Goal: Task Accomplishment & Management: Complete application form

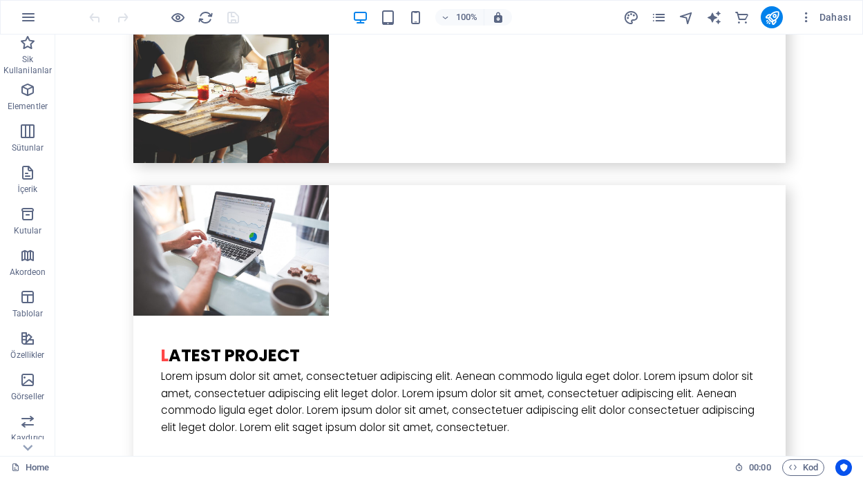
scroll to position [3478, 0]
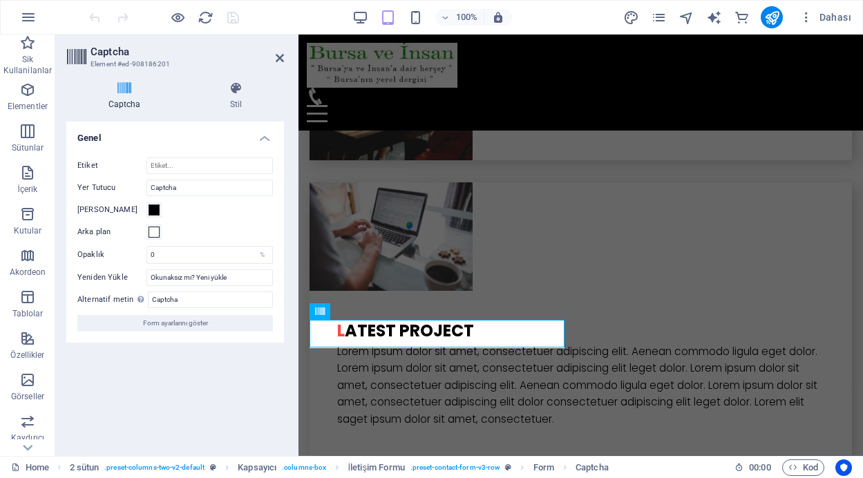
scroll to position [3603, 0]
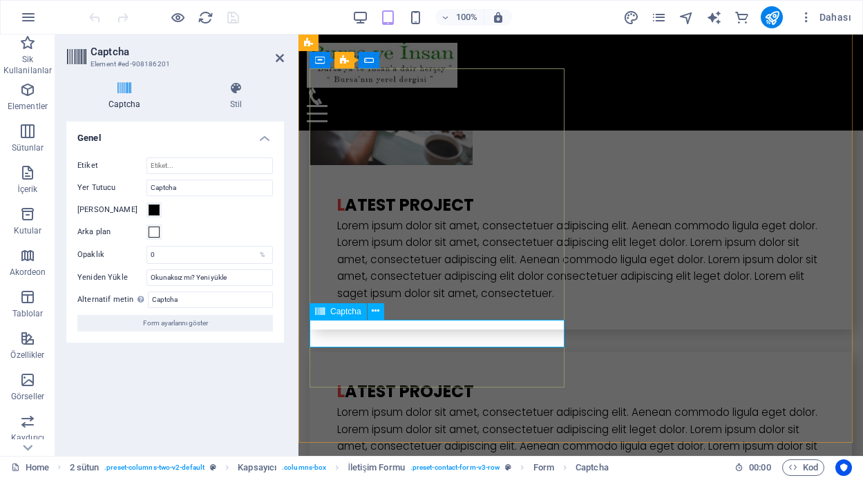
click at [162, 63] on h3 "Element #ed-908186201" at bounding box center [173, 64] width 166 height 12
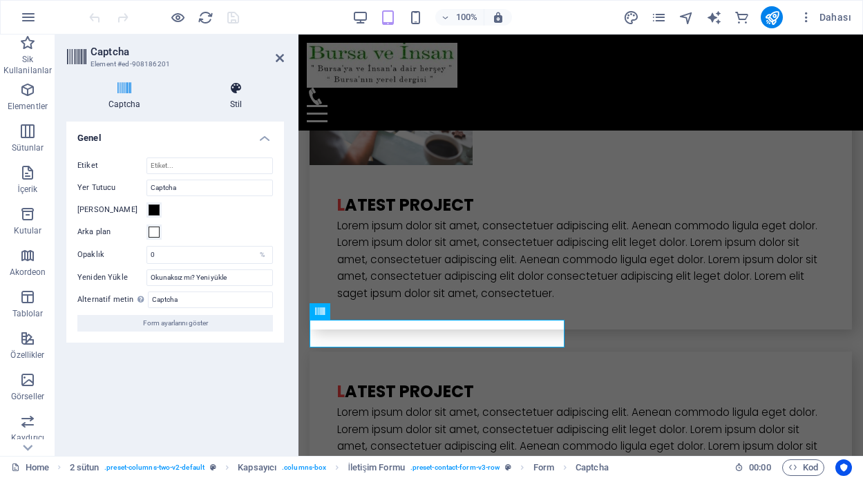
click at [228, 93] on icon at bounding box center [236, 88] width 96 height 14
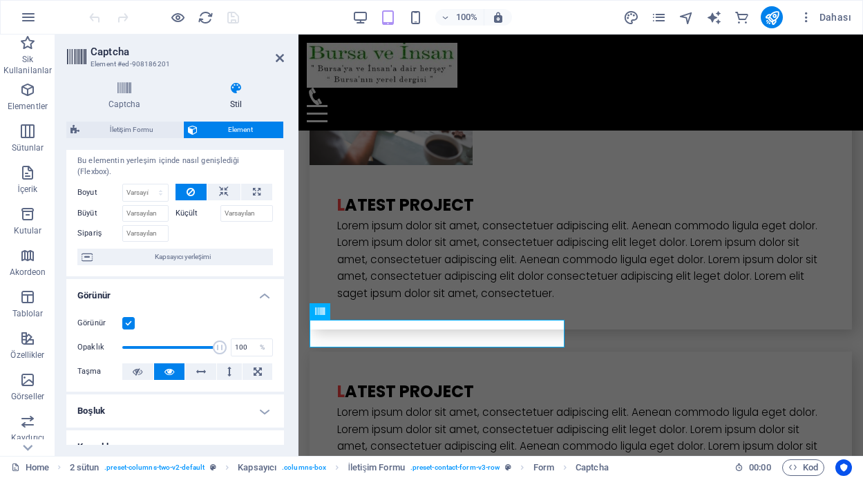
scroll to position [0, 0]
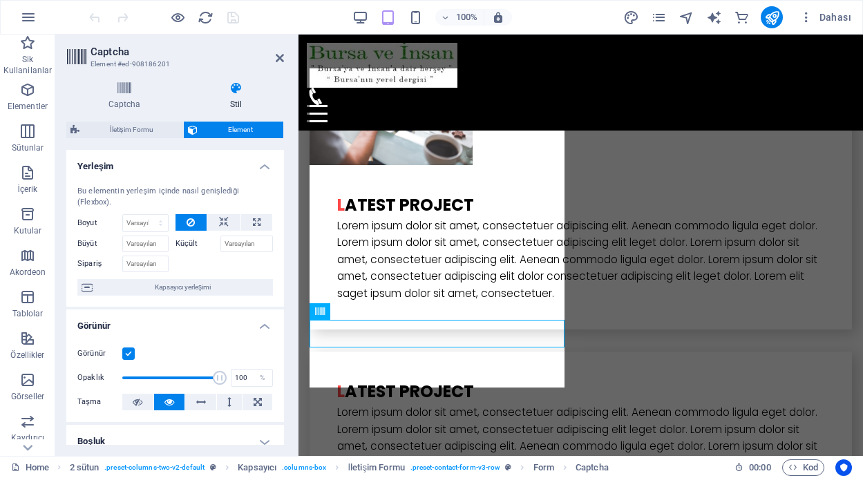
click at [147, 128] on span "İletişim Formu" at bounding box center [131, 130] width 95 height 17
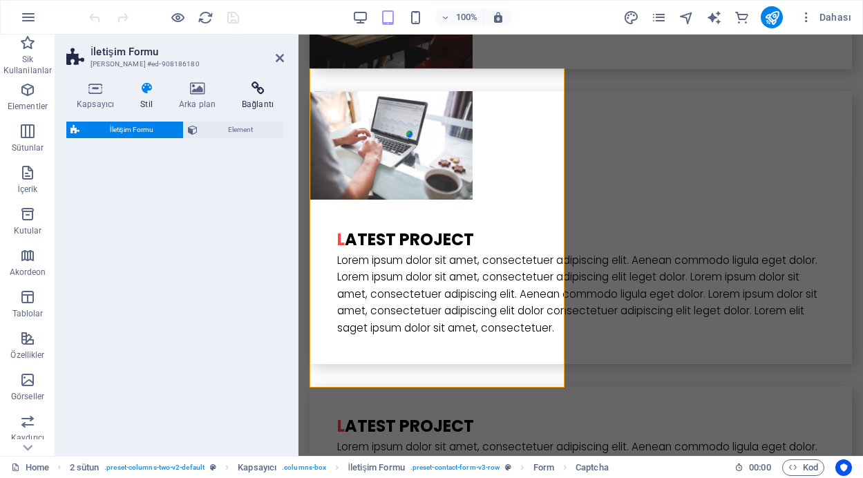
select select "rem"
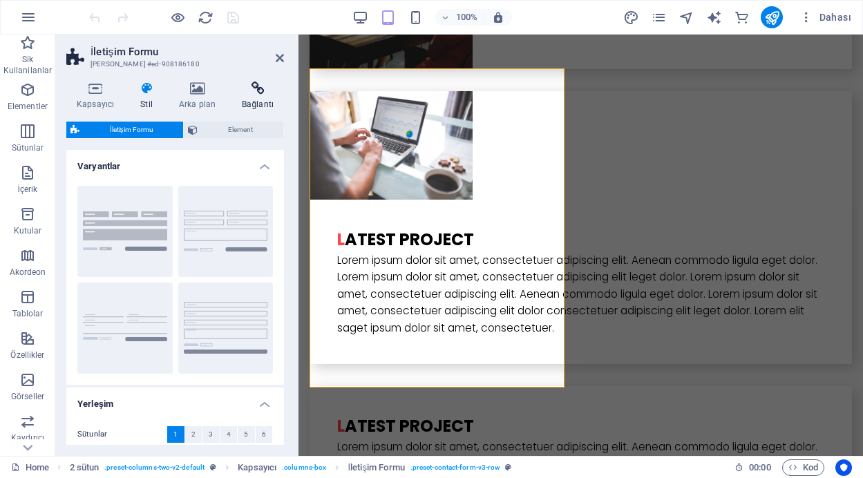
click at [257, 89] on icon at bounding box center [257, 88] width 52 height 14
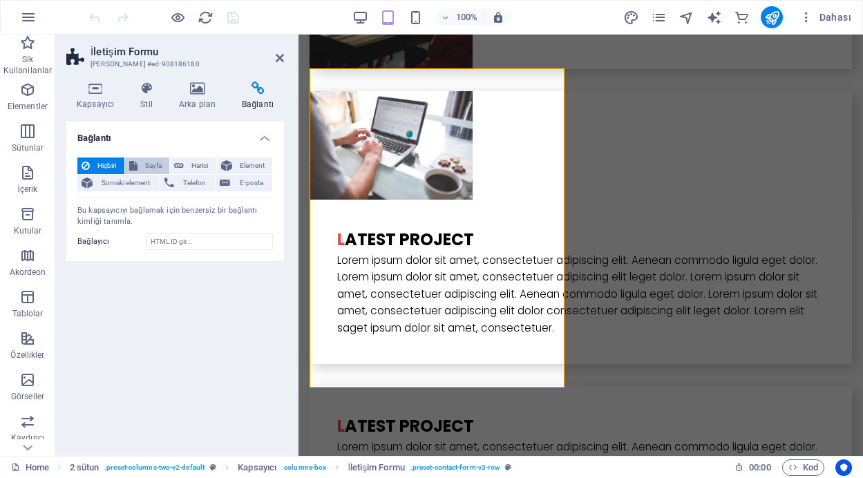
click at [154, 162] on span "Sayfa" at bounding box center [154, 165] width 24 height 17
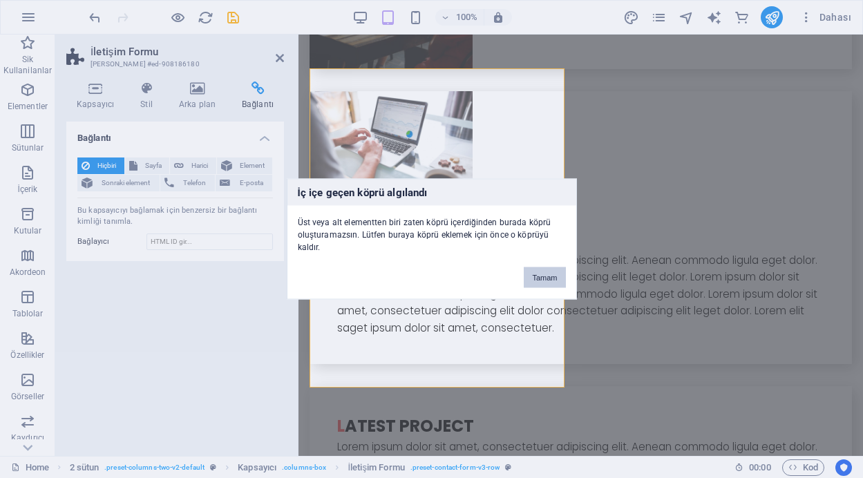
click at [544, 278] on button "Tamam" at bounding box center [544, 277] width 41 height 21
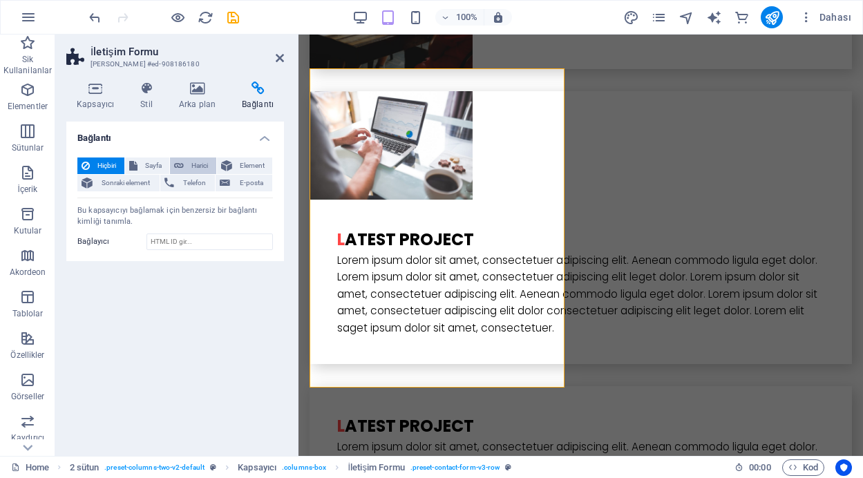
click at [202, 164] on span "Harici" at bounding box center [200, 165] width 24 height 17
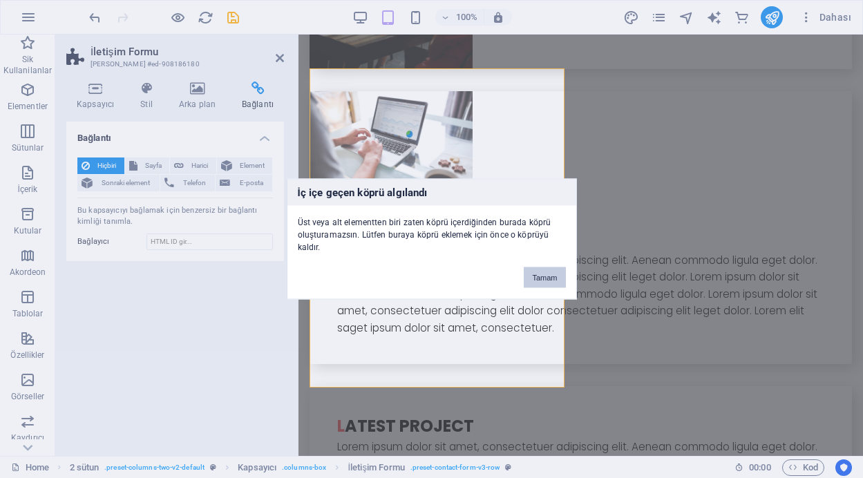
click at [549, 273] on button "Tamam" at bounding box center [544, 277] width 41 height 21
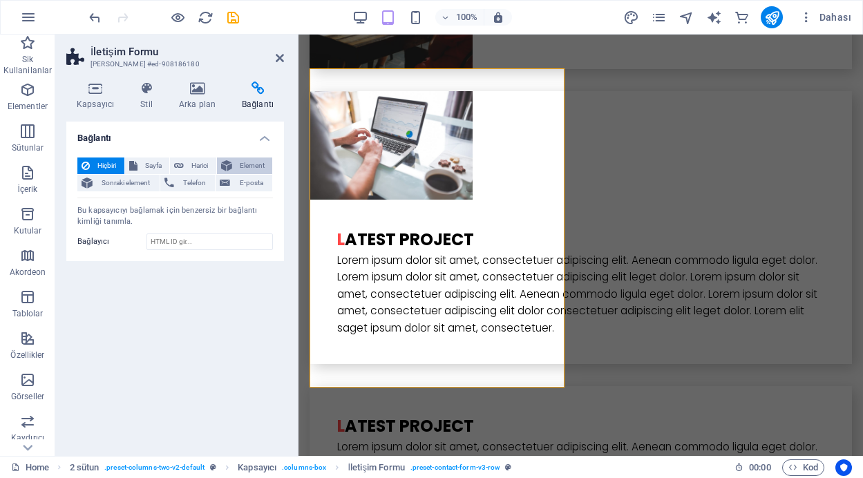
click at [257, 163] on span "Element" at bounding box center [252, 165] width 32 height 17
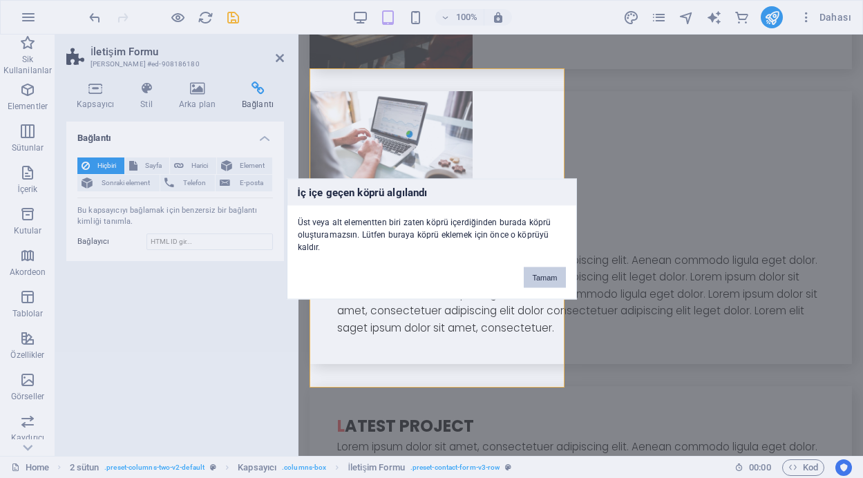
click at [530, 276] on button "Tamam" at bounding box center [544, 277] width 41 height 21
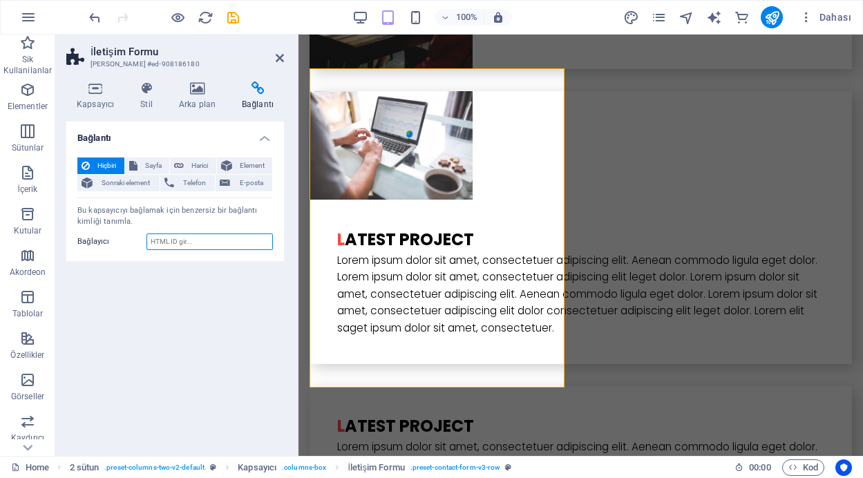
click at [199, 240] on input "Bağlayıcı" at bounding box center [209, 241] width 126 height 17
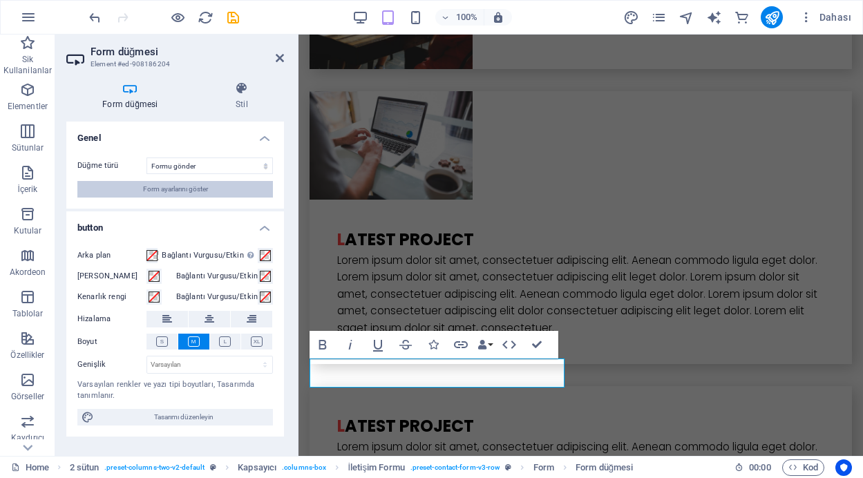
click at [213, 193] on button "Form ayarlarını göster" at bounding box center [174, 189] width 195 height 17
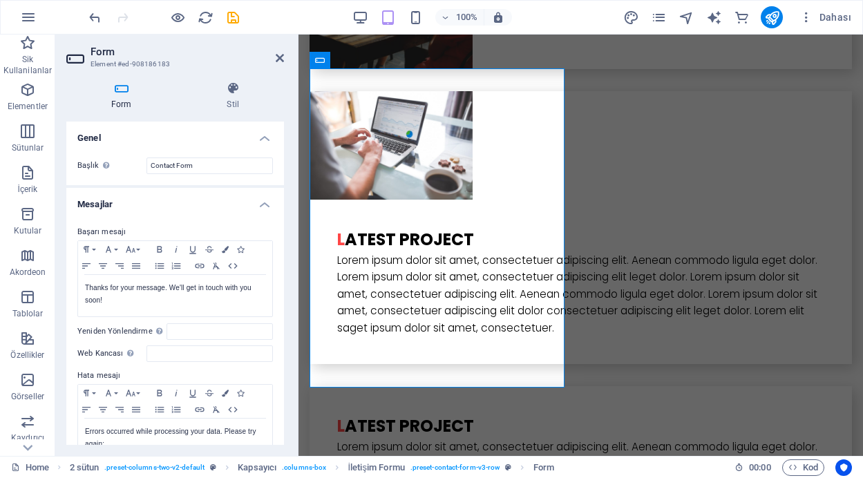
drag, startPoint x: 280, startPoint y: 171, endPoint x: 282, endPoint y: 225, distance: 53.9
click at [282, 225] on div "Genel Başlık Form için bir ad tanımla. Contact Form Mesajlar Başarı mesajı Para…" at bounding box center [175, 283] width 218 height 323
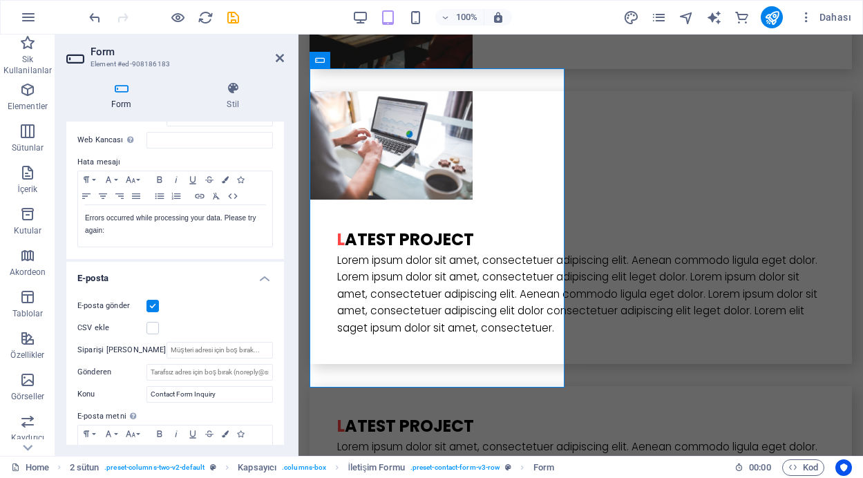
scroll to position [210, 0]
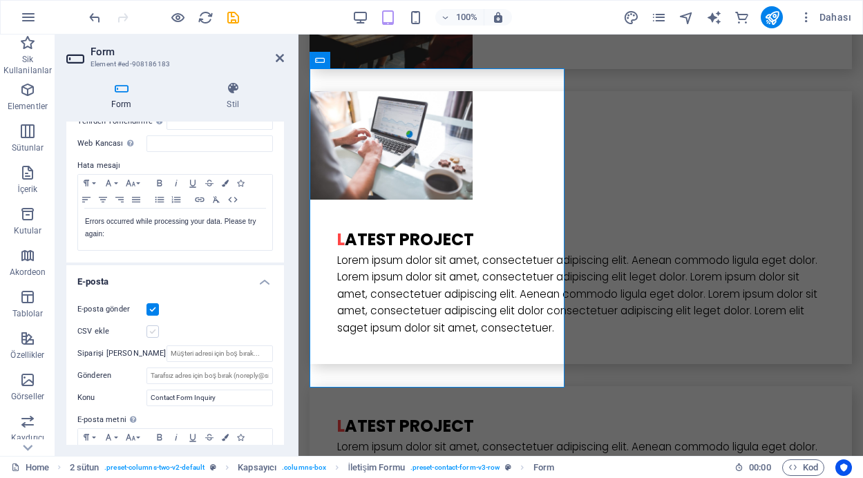
click at [155, 337] on label at bounding box center [152, 331] width 12 height 12
click at [0, 0] on input "CSV ekle" at bounding box center [0, 0] width 0 height 0
click at [151, 309] on label at bounding box center [152, 309] width 12 height 12
click at [0, 0] on input "E-posta gönder" at bounding box center [0, 0] width 0 height 0
click at [151, 311] on label at bounding box center [152, 309] width 12 height 12
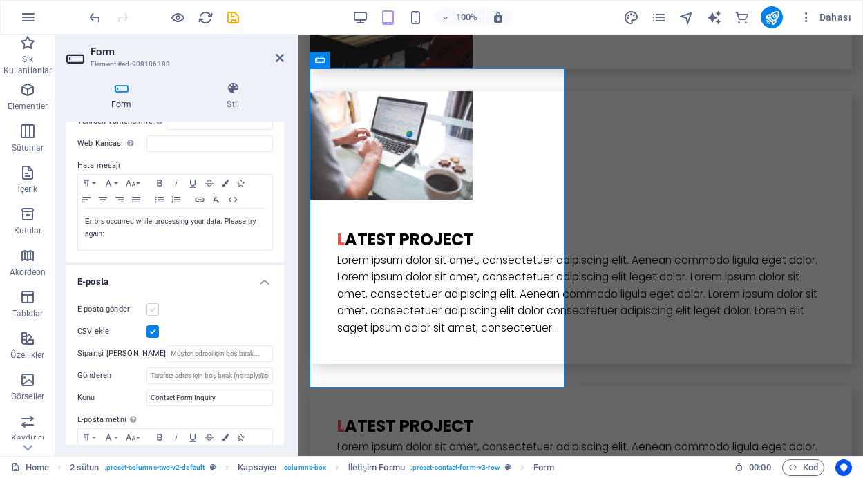
click at [0, 0] on input "E-posta gönder" at bounding box center [0, 0] width 0 height 0
click at [153, 331] on label at bounding box center [152, 331] width 12 height 12
click at [0, 0] on input "CSV ekle" at bounding box center [0, 0] width 0 height 0
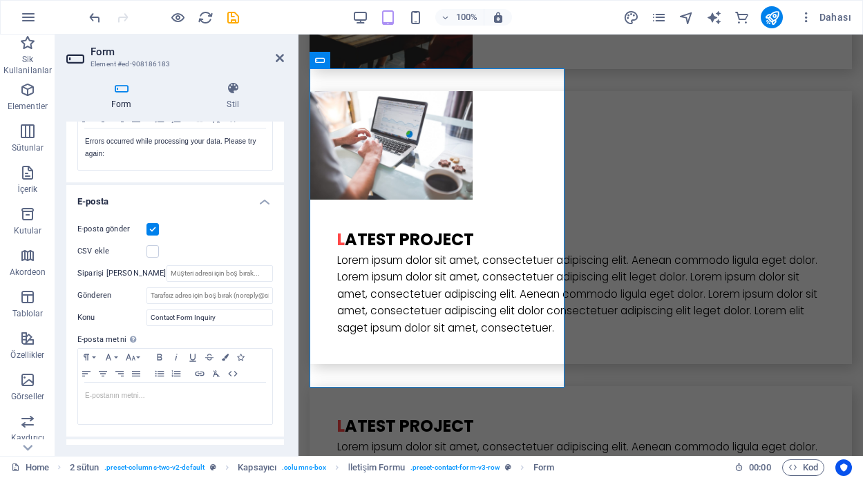
scroll to position [291, 0]
click at [223, 292] on input "Gönderen" at bounding box center [209, 294] width 126 height 17
drag, startPoint x: 279, startPoint y: 293, endPoint x: 287, endPoint y: 239, distance: 54.4
click at [287, 239] on div "Form Stil Genel Başlık Form için bir ad tanımla. Contact Form Mesajlar Başarı m…" at bounding box center [175, 262] width 240 height 385
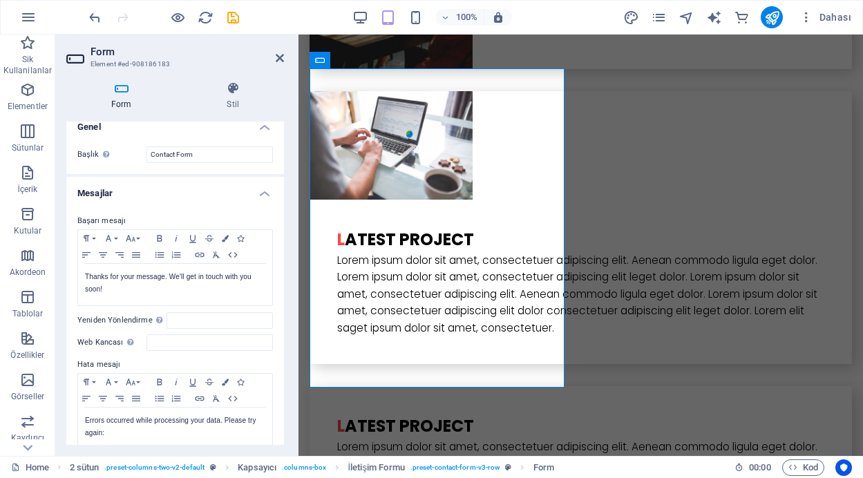
scroll to position [0, 0]
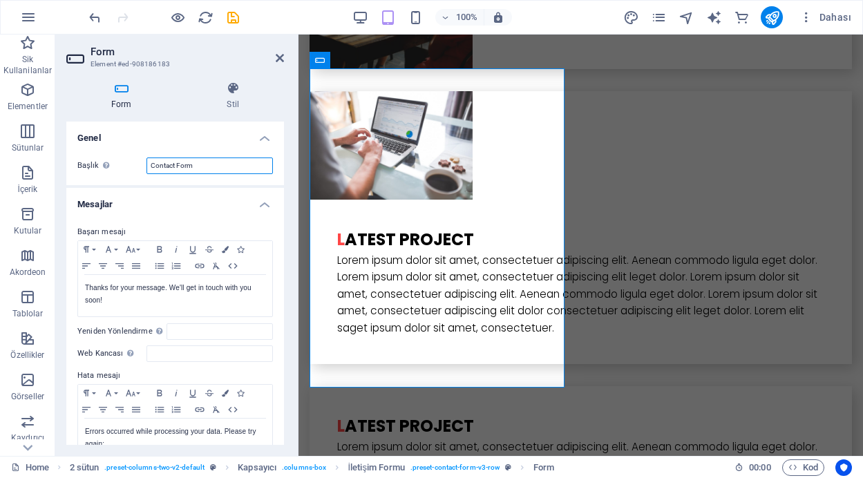
click at [193, 165] on input "Contact Form" at bounding box center [209, 165] width 126 height 17
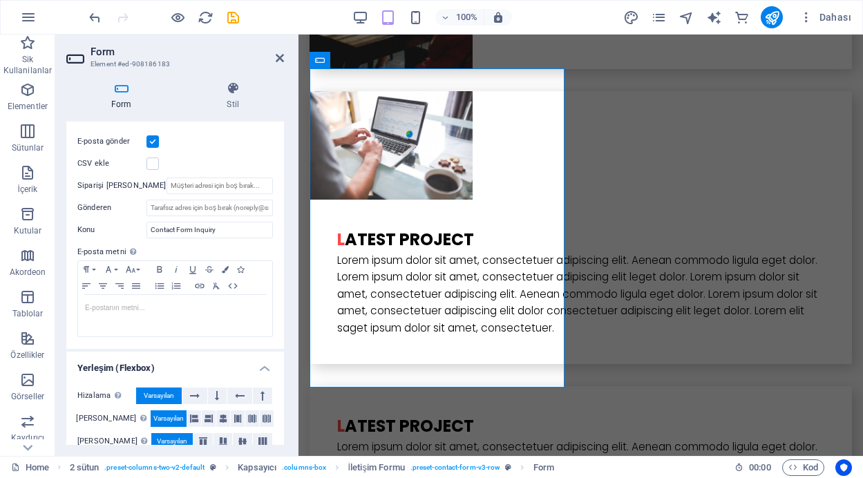
scroll to position [373, 0]
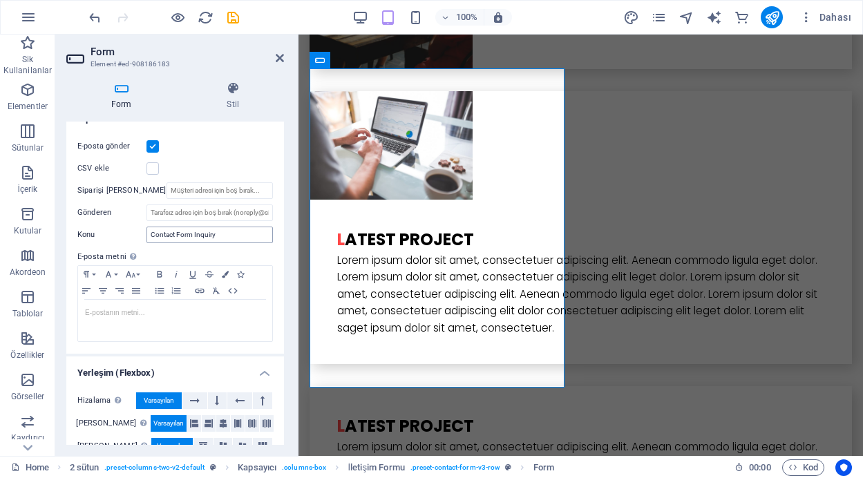
type input "Contact Form / İletişim Formu"
click at [223, 232] on input "Contact Form Inquiry" at bounding box center [209, 235] width 126 height 17
type input "C"
type input "İletişim formu bilgileri"
click at [231, 14] on icon "save" at bounding box center [233, 18] width 16 height 16
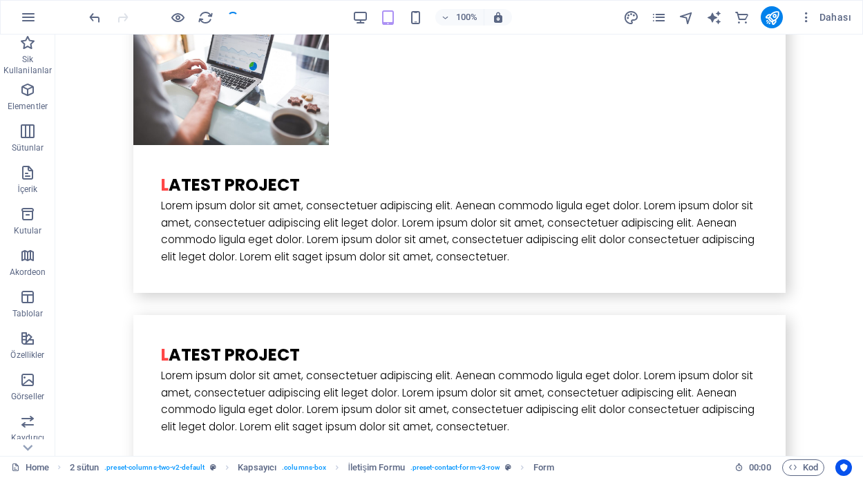
scroll to position [3478, 0]
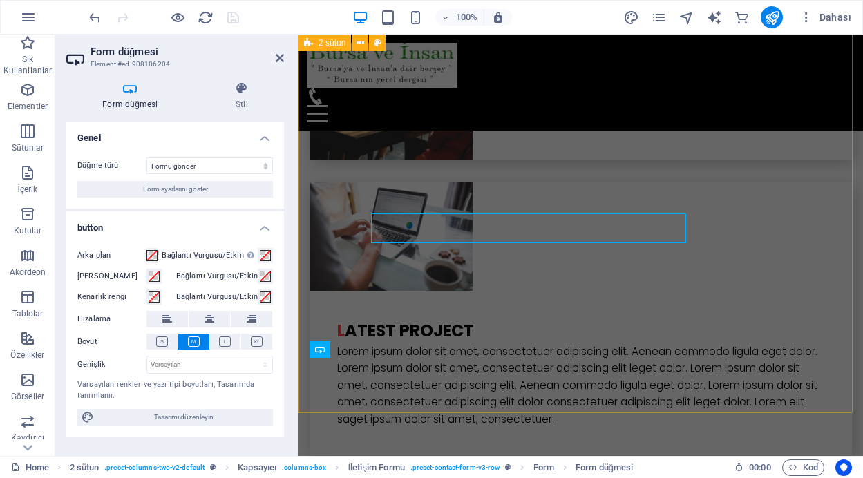
scroll to position [3604, 0]
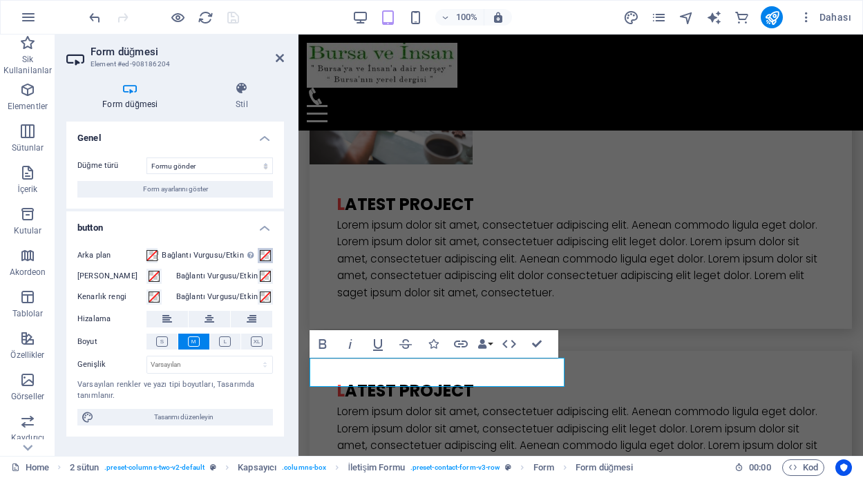
click at [265, 256] on span at bounding box center [265, 255] width 11 height 11
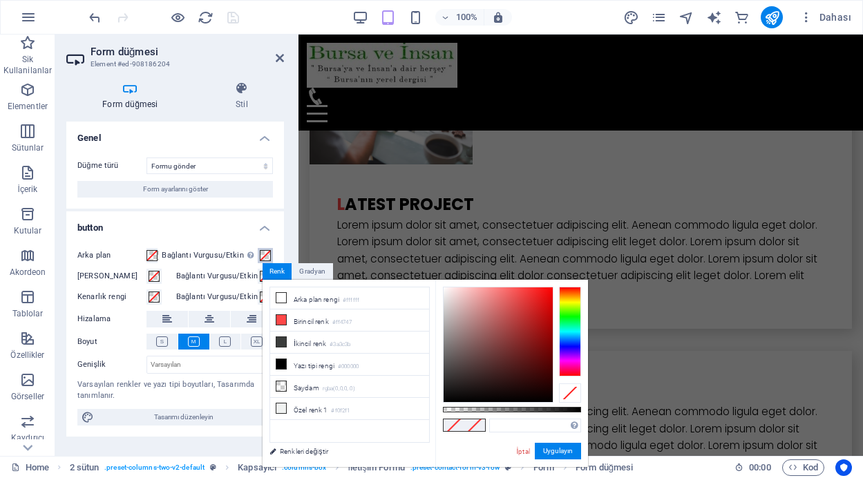
click at [267, 256] on span at bounding box center [265, 255] width 11 height 11
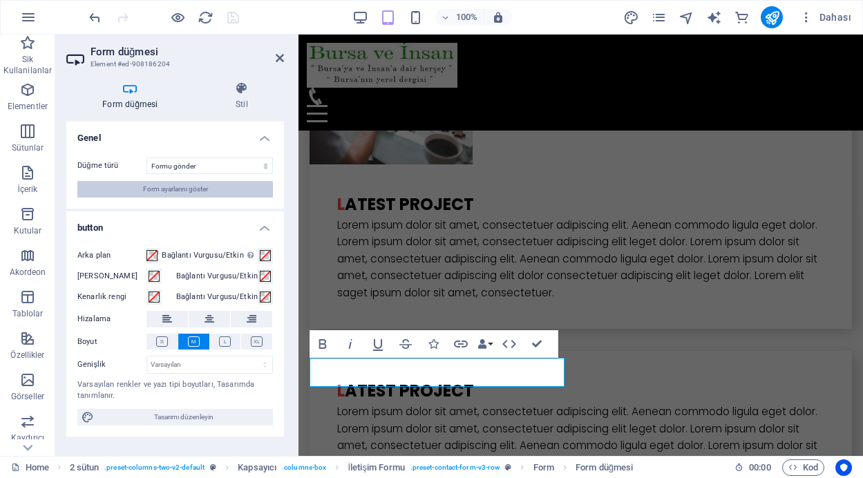
click at [217, 188] on button "Form ayarlarını göster" at bounding box center [174, 189] width 195 height 17
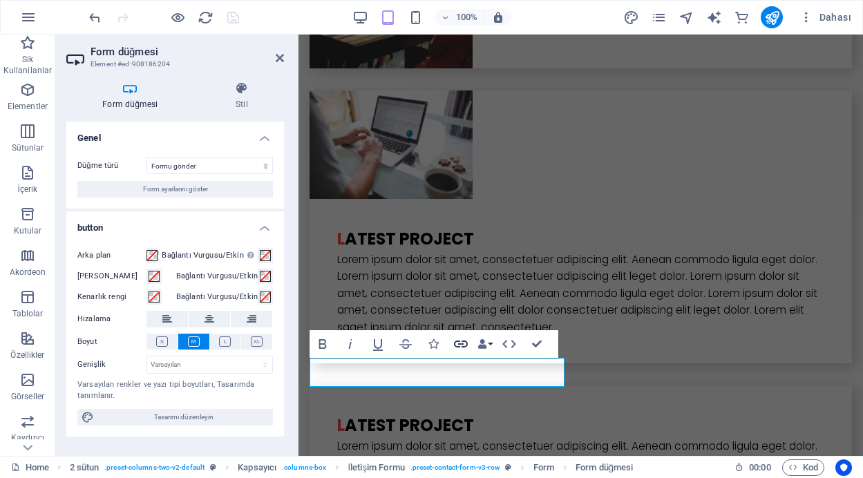
click at [456, 341] on icon "button" at bounding box center [460, 344] width 17 height 17
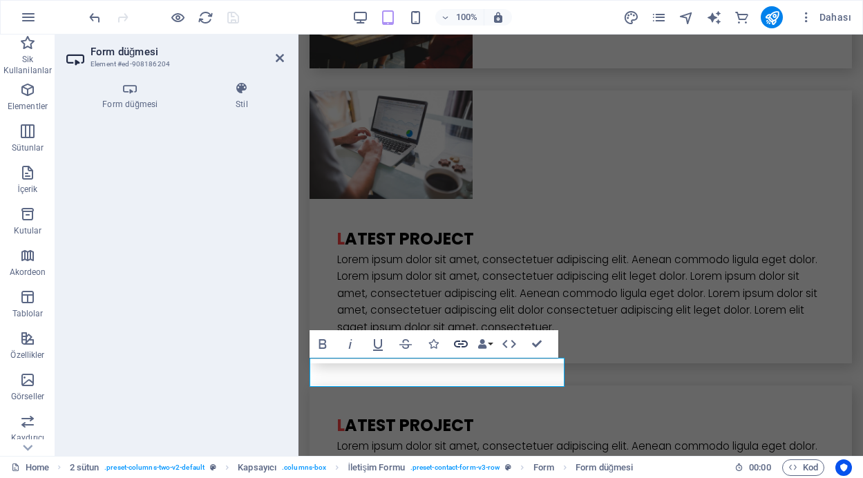
click at [461, 344] on icon "button" at bounding box center [461, 344] width 14 height 7
click at [134, 92] on icon at bounding box center [130, 88] width 128 height 14
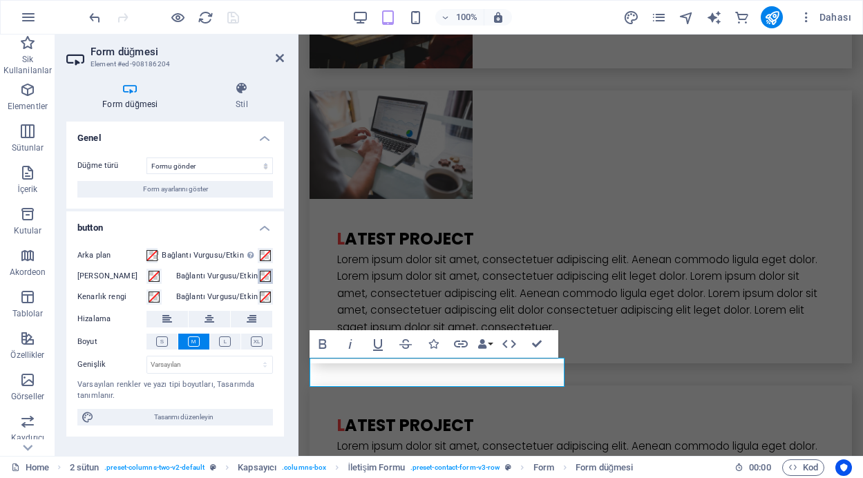
click at [266, 277] on span at bounding box center [265, 276] width 11 height 11
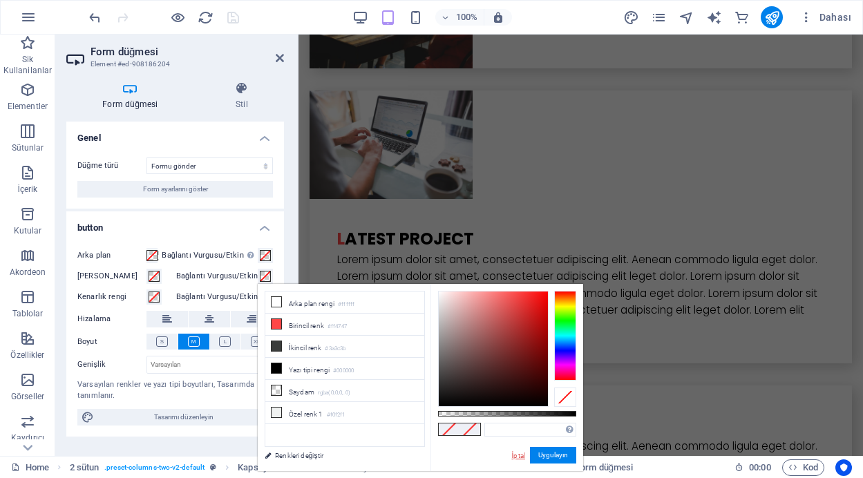
click at [517, 453] on link "İptal" at bounding box center [518, 455] width 16 height 10
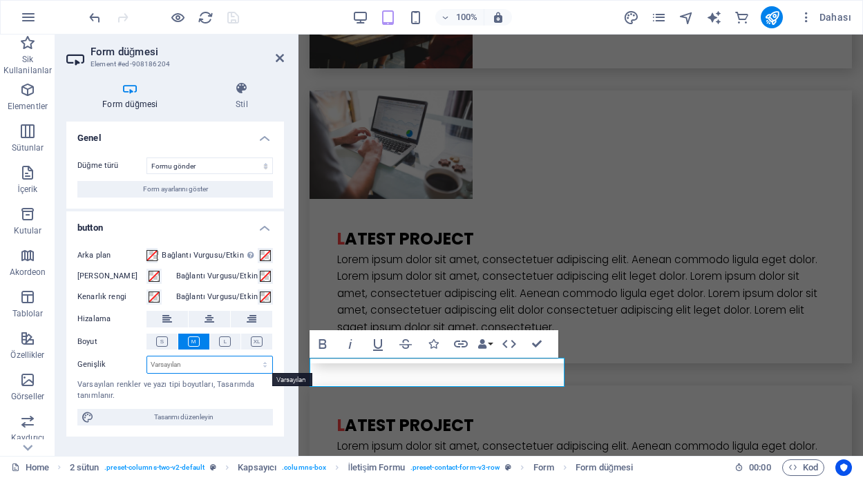
click at [220, 366] on select "Varsayılan px rem % em vh vw" at bounding box center [209, 364] width 125 height 17
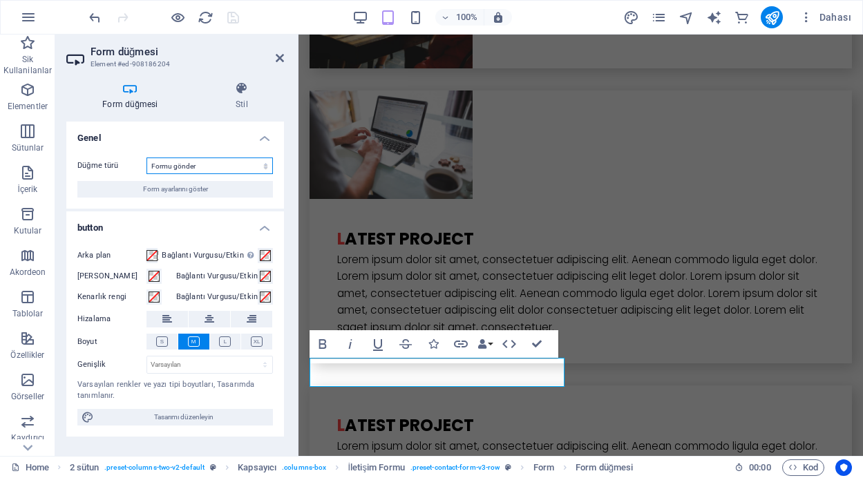
click at [256, 166] on select "Formu gönder Formu sıfırla Eylem yok" at bounding box center [209, 165] width 126 height 17
click at [226, 188] on button "Form ayarlarını göster" at bounding box center [174, 189] width 195 height 17
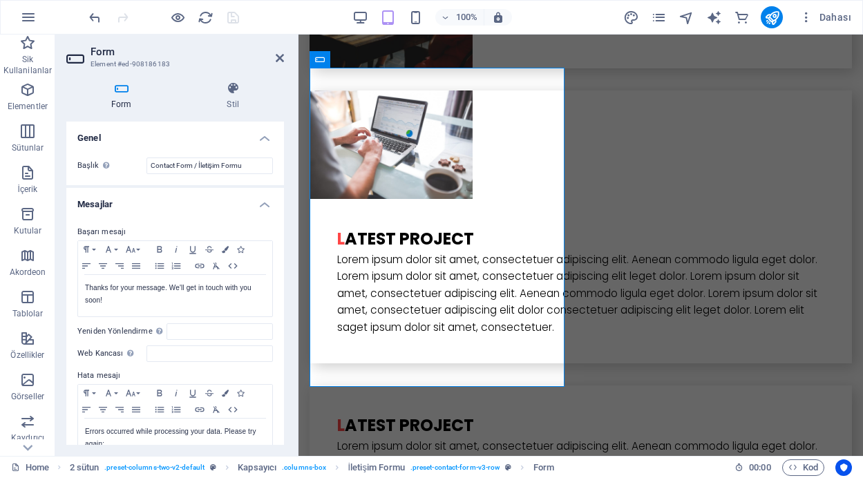
drag, startPoint x: 280, startPoint y: 220, endPoint x: 280, endPoint y: 234, distance: 13.8
click at [280, 234] on div "Başarı mesajı Paragraph Format Normal Heading 1 Heading 2 Heading 3 Heading 4 H…" at bounding box center [175, 343] width 218 height 260
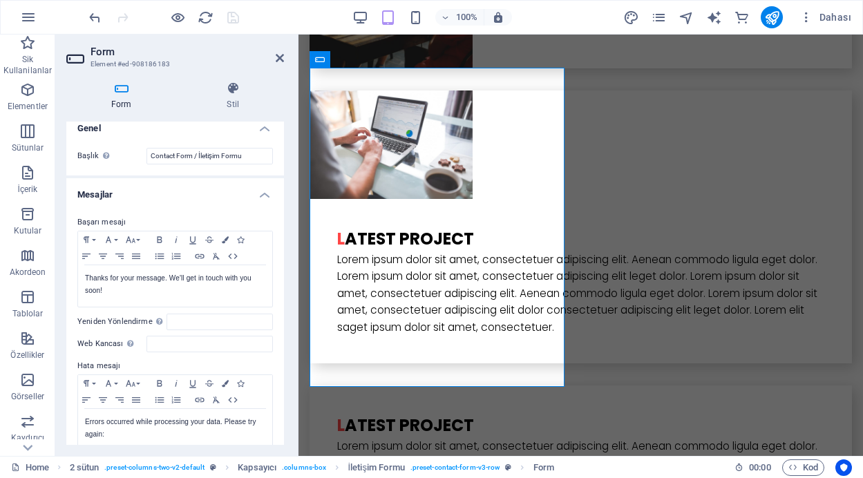
scroll to position [0, 0]
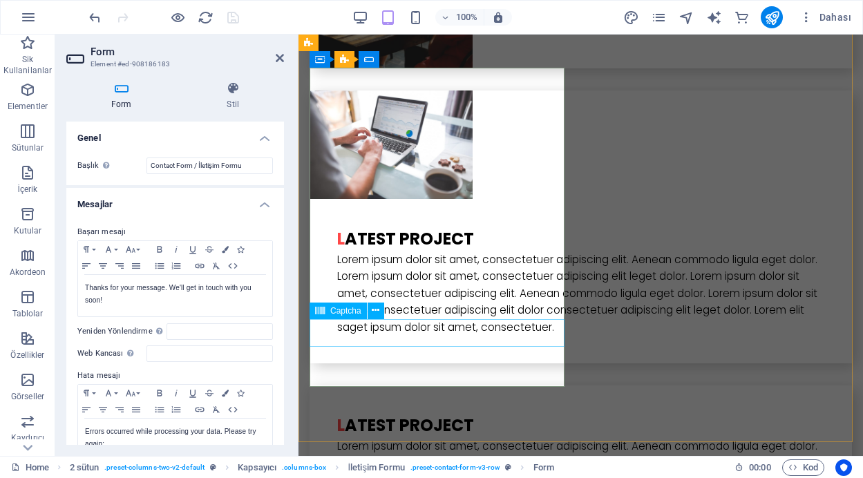
click at [377, 308] on icon at bounding box center [376, 310] width 8 height 15
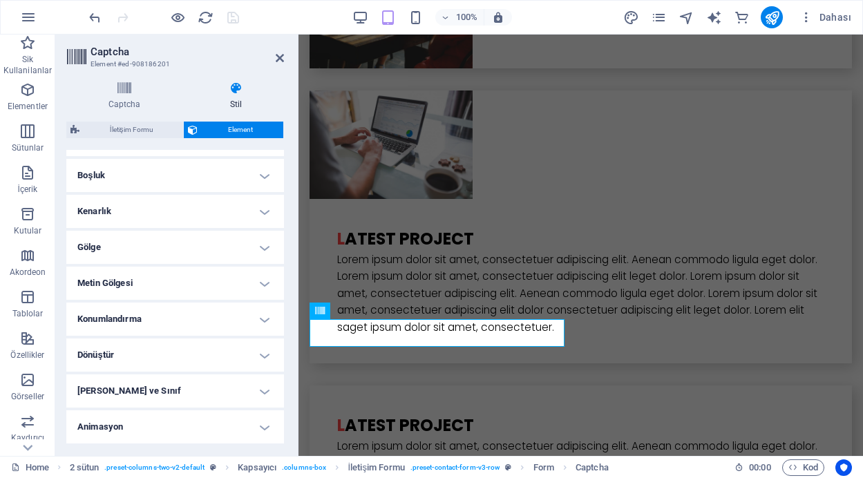
scroll to position [229, 0]
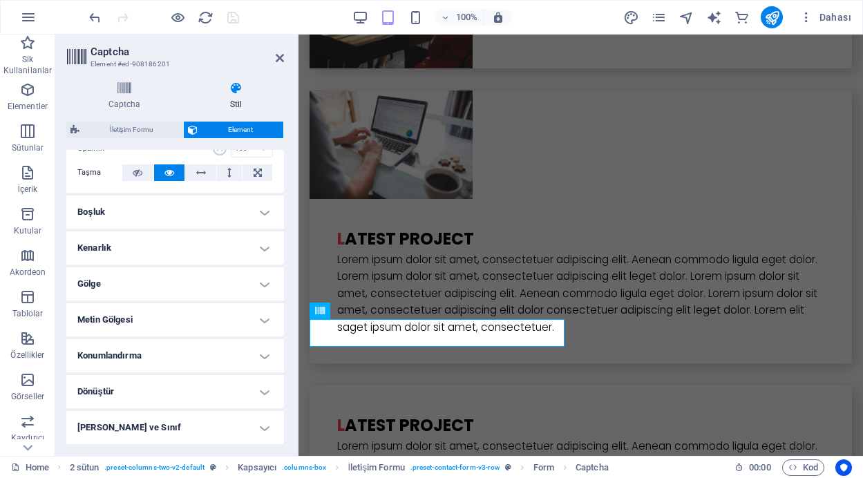
click at [253, 211] on h4 "Boşluk" at bounding box center [175, 211] width 218 height 33
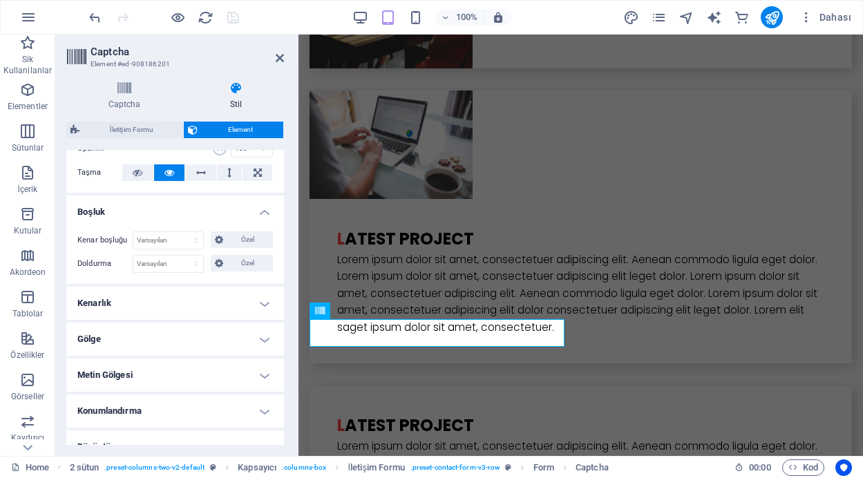
click at [265, 211] on h4 "Boşluk" at bounding box center [175, 207] width 218 height 25
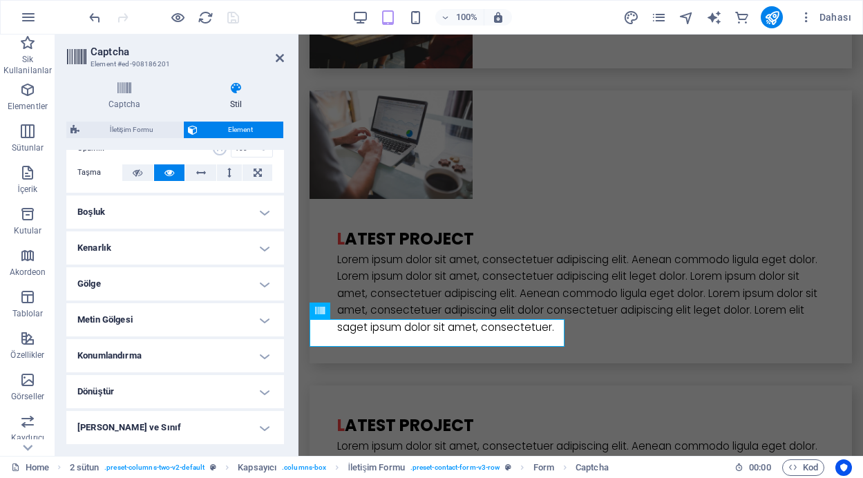
click at [256, 246] on h4 "Kenarlık" at bounding box center [175, 247] width 218 height 33
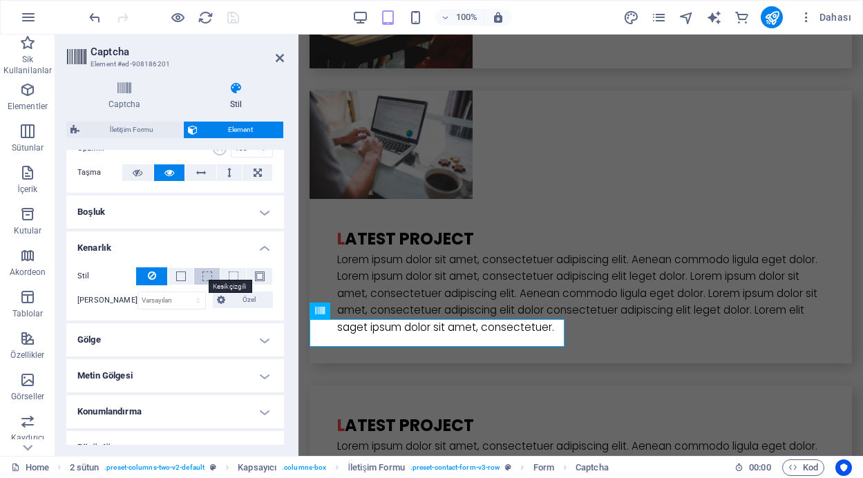
click at [206, 277] on span at bounding box center [207, 276] width 10 height 10
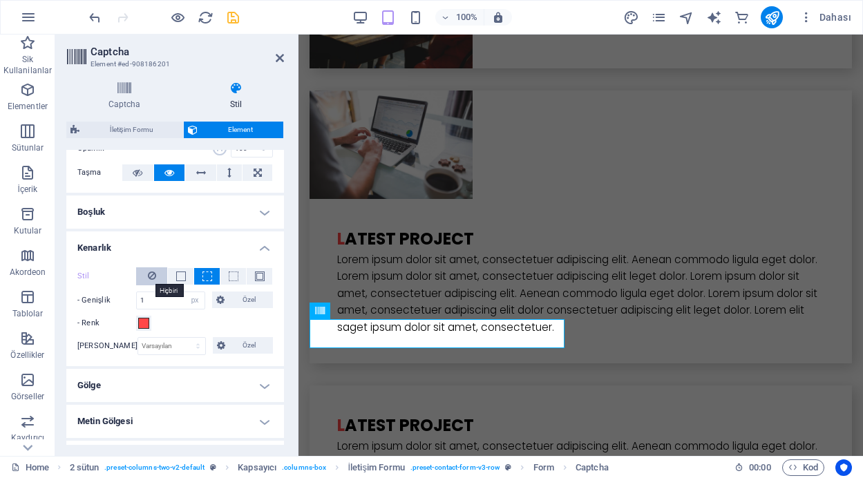
click at [152, 276] on icon at bounding box center [152, 275] width 8 height 17
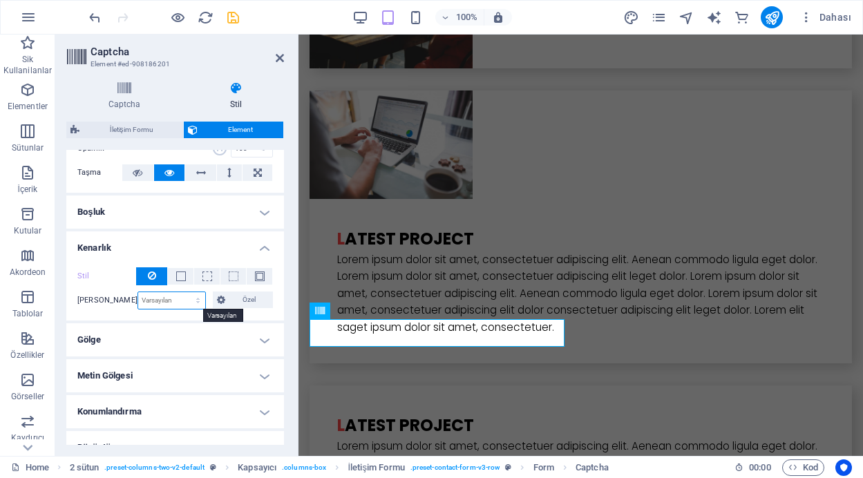
click at [195, 301] on select "Varsayılan px rem % vh vw Özel" at bounding box center [171, 300] width 67 height 17
click at [246, 301] on span "Özel" at bounding box center [248, 299] width 39 height 17
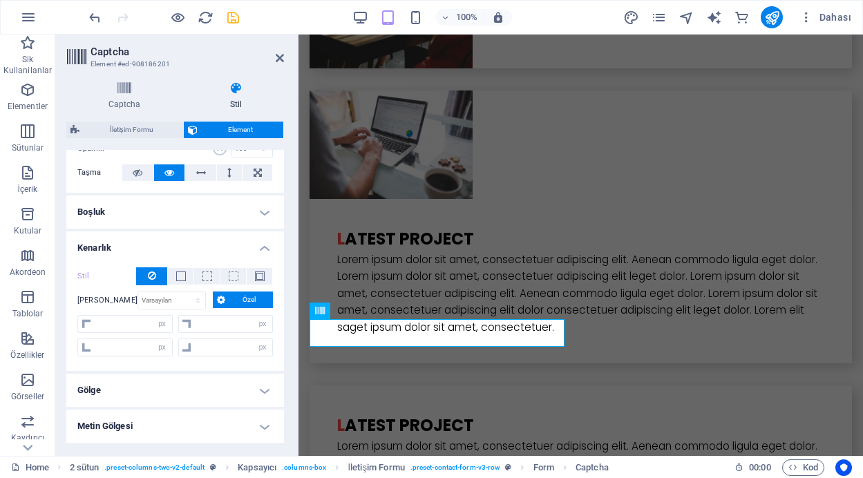
click at [155, 273] on button at bounding box center [151, 276] width 31 height 18
click at [264, 251] on h4 "Kenarlık" at bounding box center [175, 243] width 218 height 25
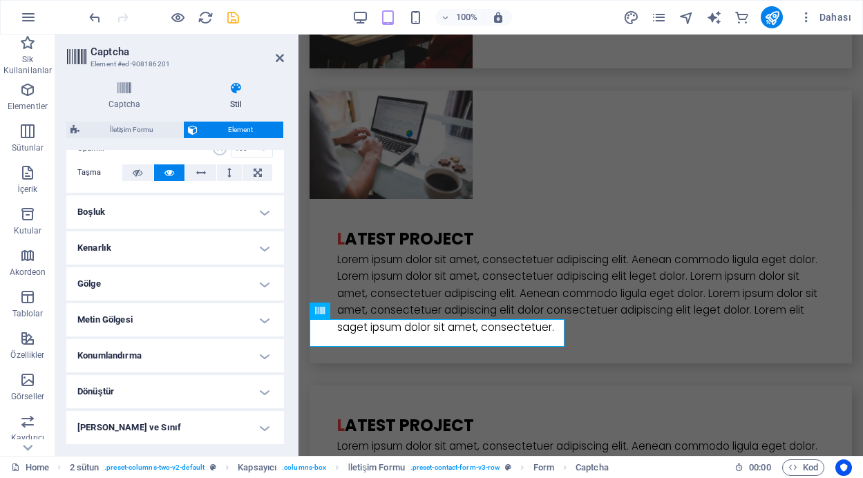
drag, startPoint x: 284, startPoint y: 307, endPoint x: 285, endPoint y: 273, distance: 34.5
click at [285, 273] on div "Captcha Stil Turnstile Cloudfare Turnstile, erişilebilir captcha sunan üçüncü t…" at bounding box center [175, 262] width 240 height 385
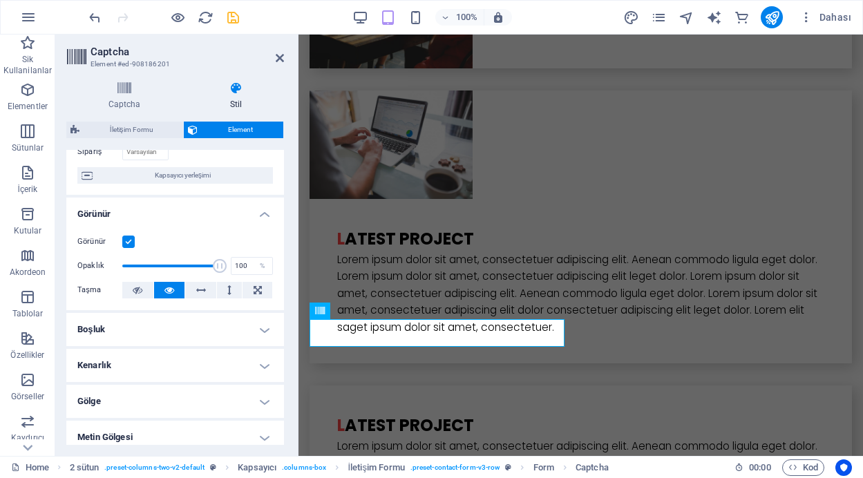
scroll to position [111, 0]
click at [229, 23] on icon "save" at bounding box center [233, 18] width 16 height 16
